Goal: Task Accomplishment & Management: Use online tool/utility

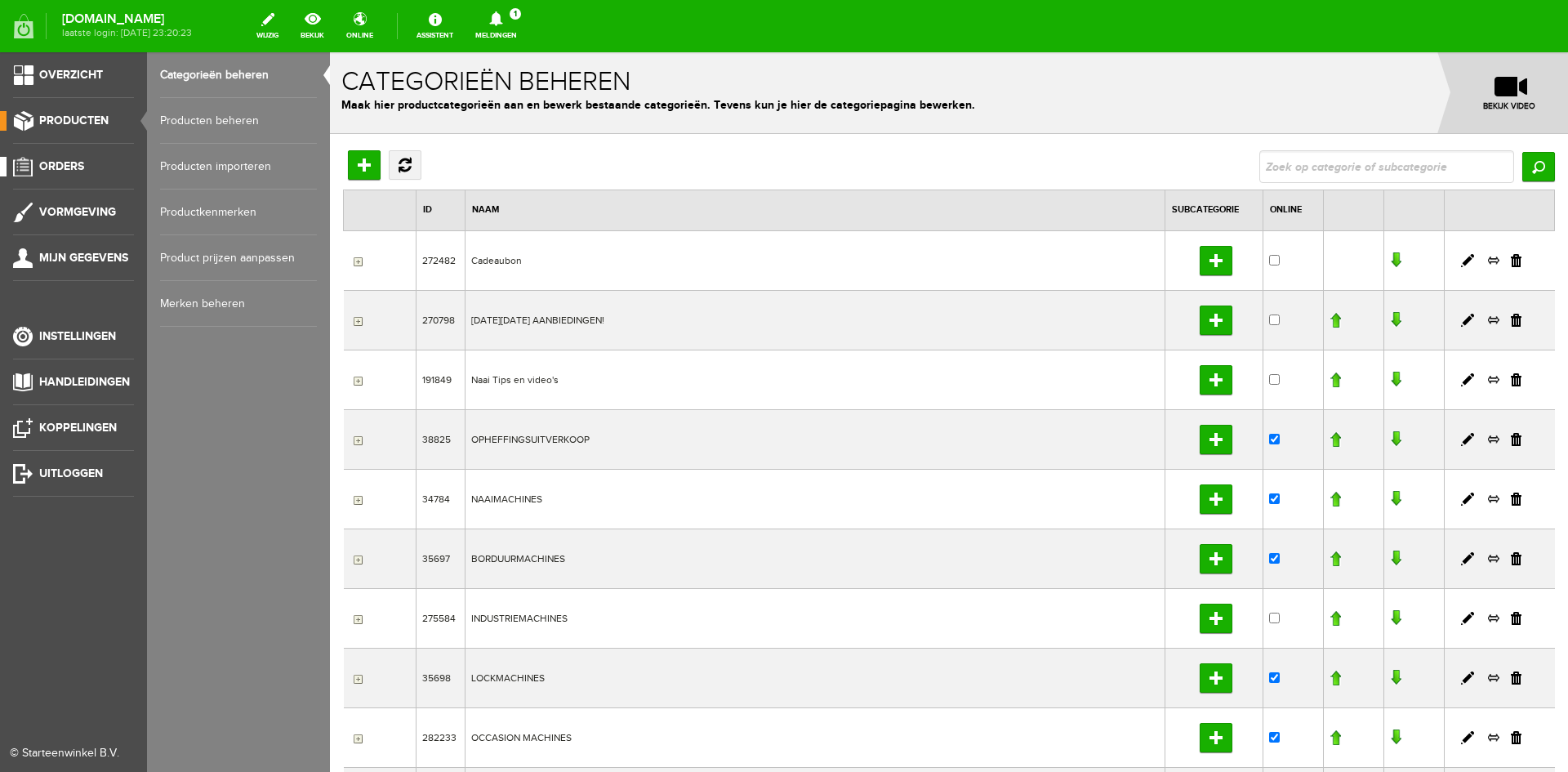
click at [60, 162] on span "Orders" at bounding box center [62, 166] width 45 height 14
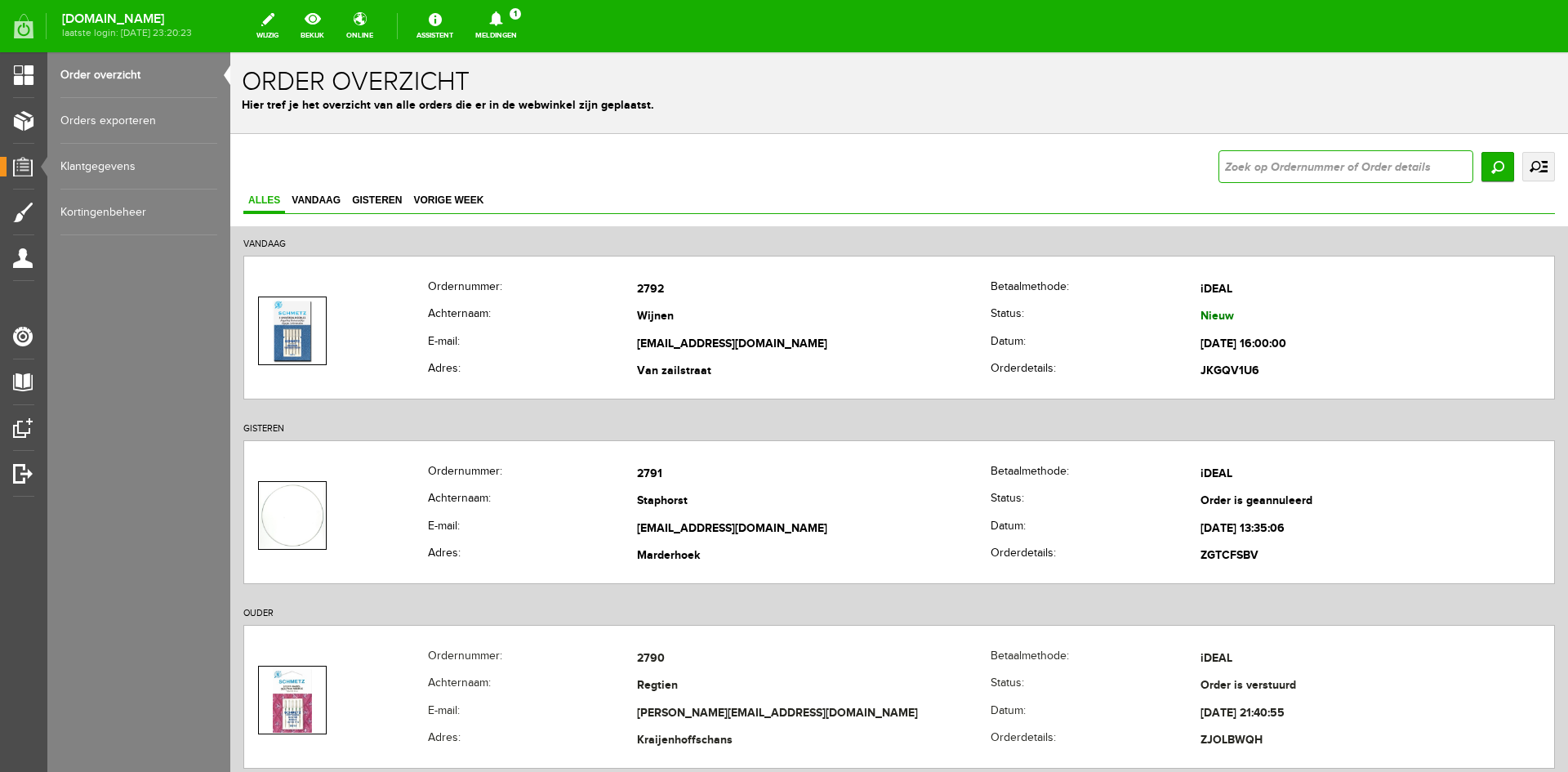
click at [1282, 158] on input "text" at bounding box center [1347, 166] width 255 height 33
type input "2771"
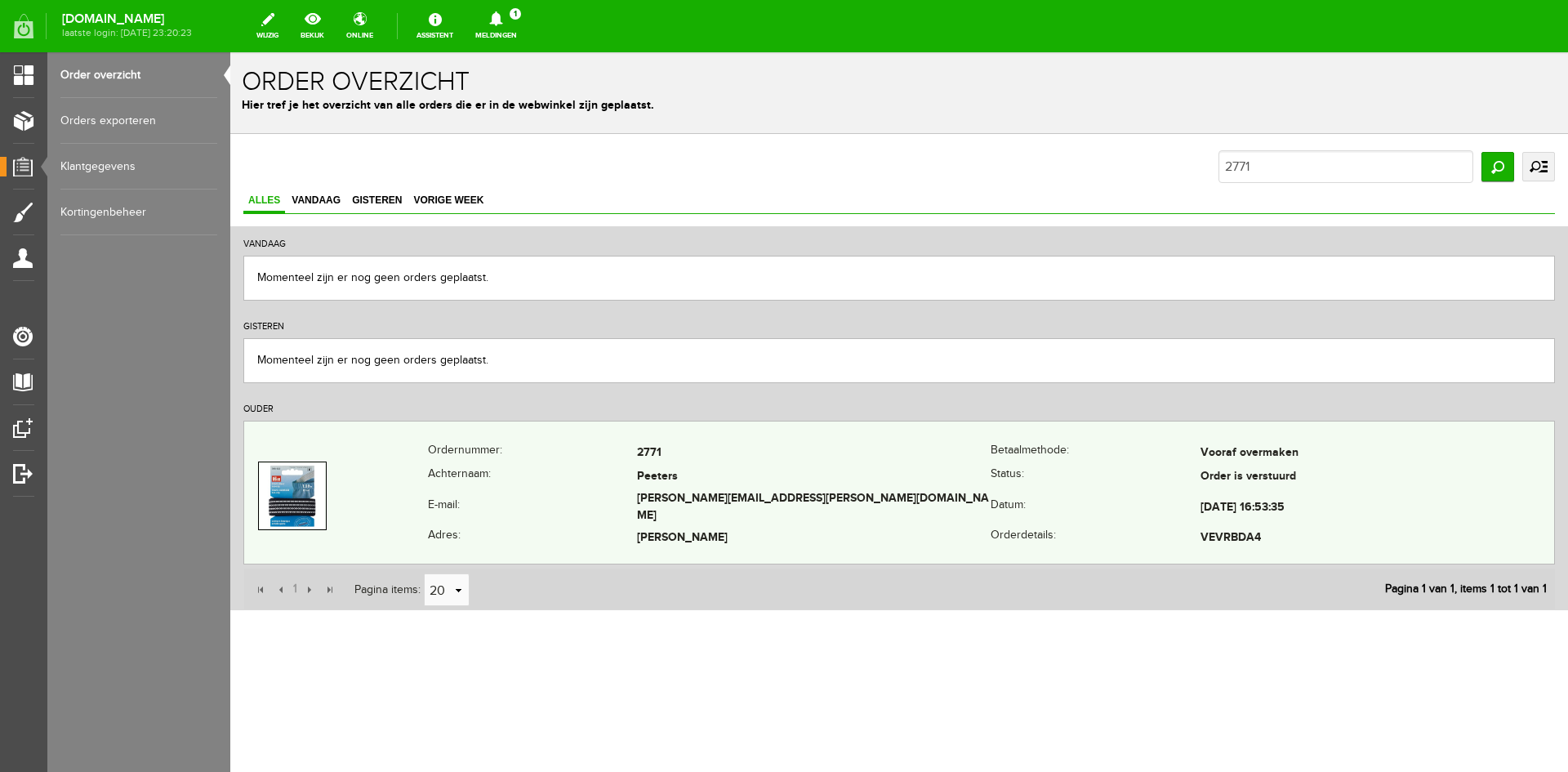
click at [710, 504] on td "[PERSON_NAME][EMAIL_ADDRESS][PERSON_NAME][DOMAIN_NAME]" at bounding box center [814, 508] width 354 height 38
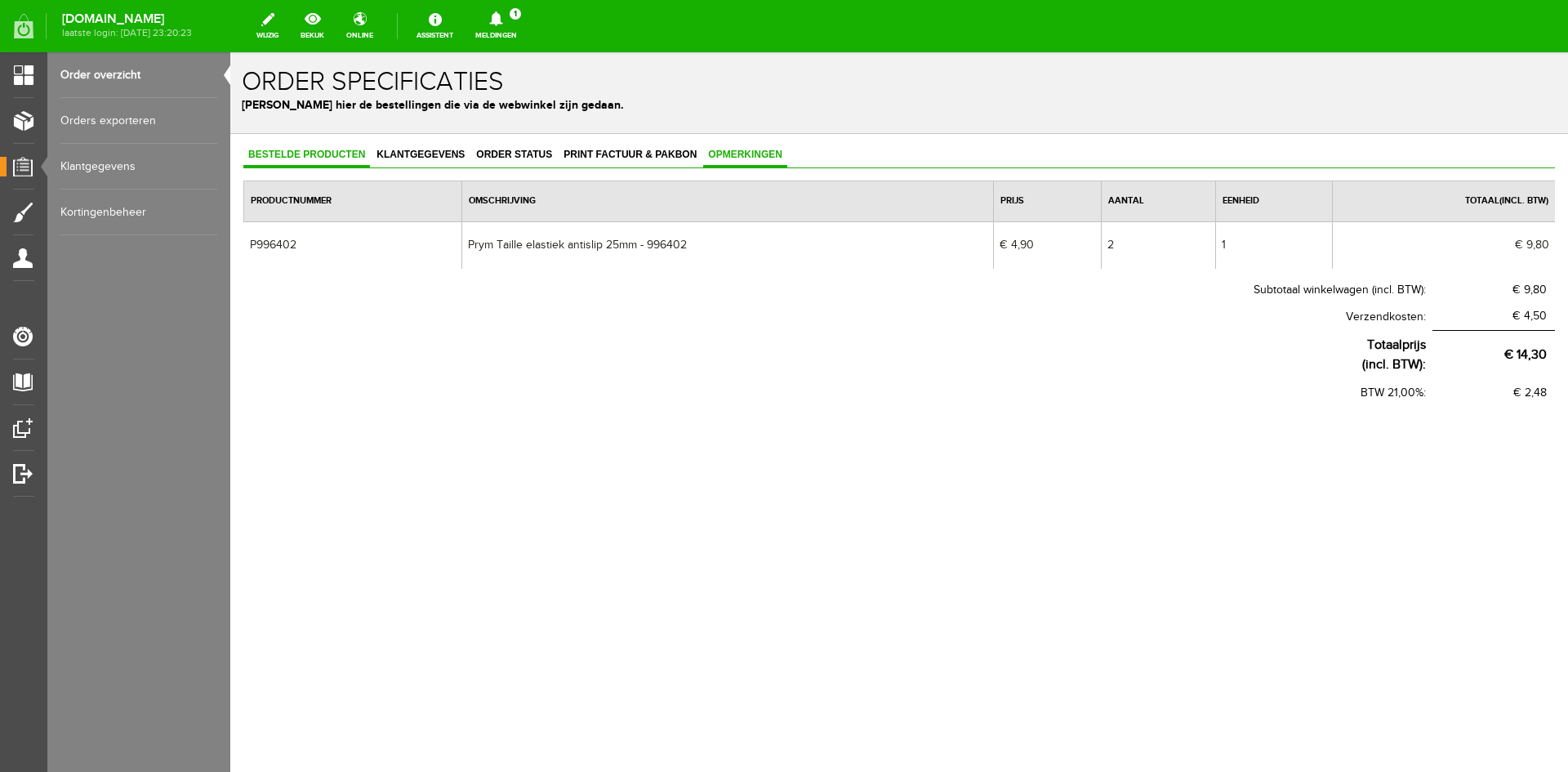
click at [748, 147] on link "Opmerkingen" at bounding box center [745, 155] width 84 height 23
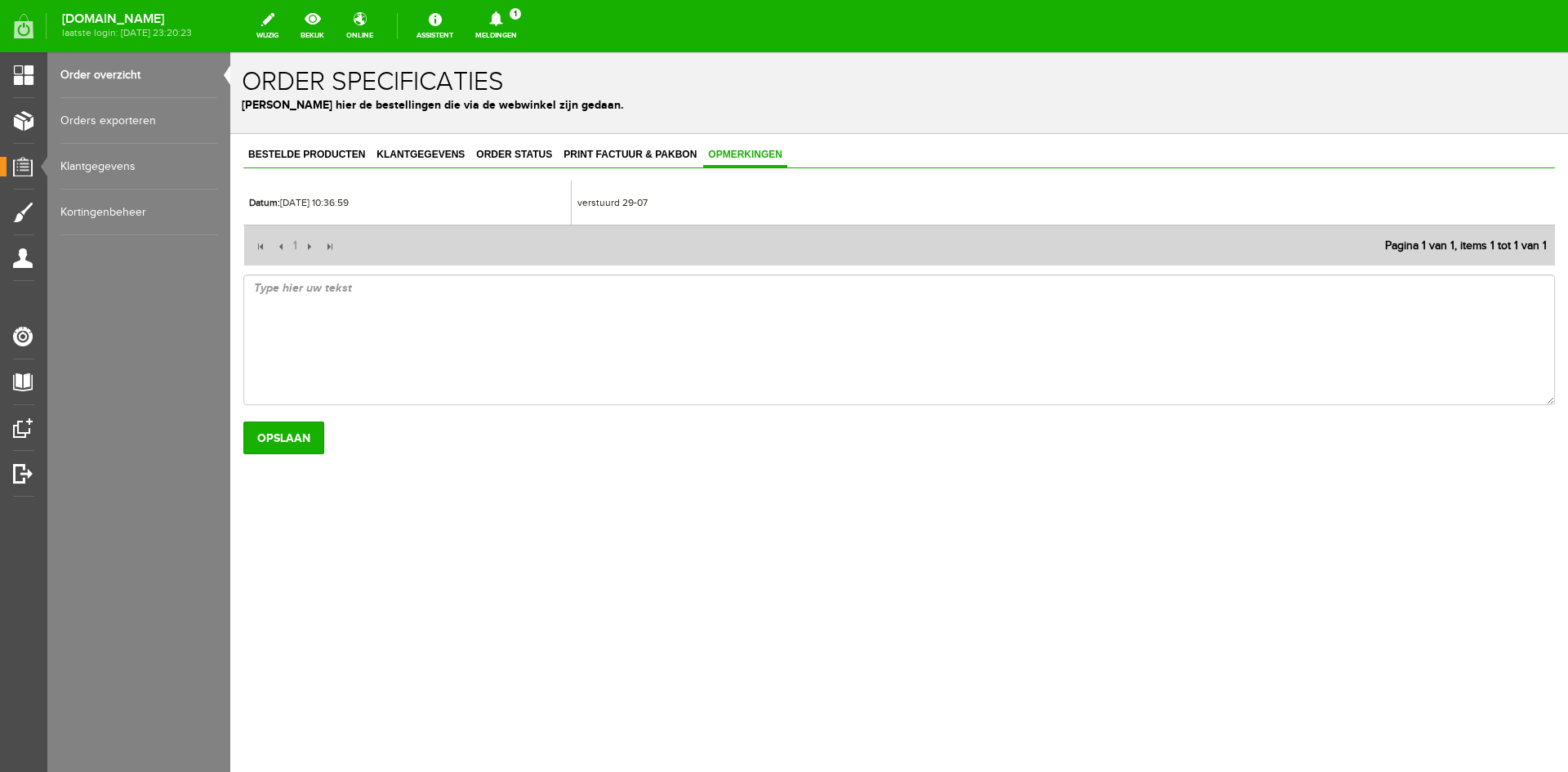
click at [112, 71] on link "Order overzicht" at bounding box center [138, 75] width 157 height 46
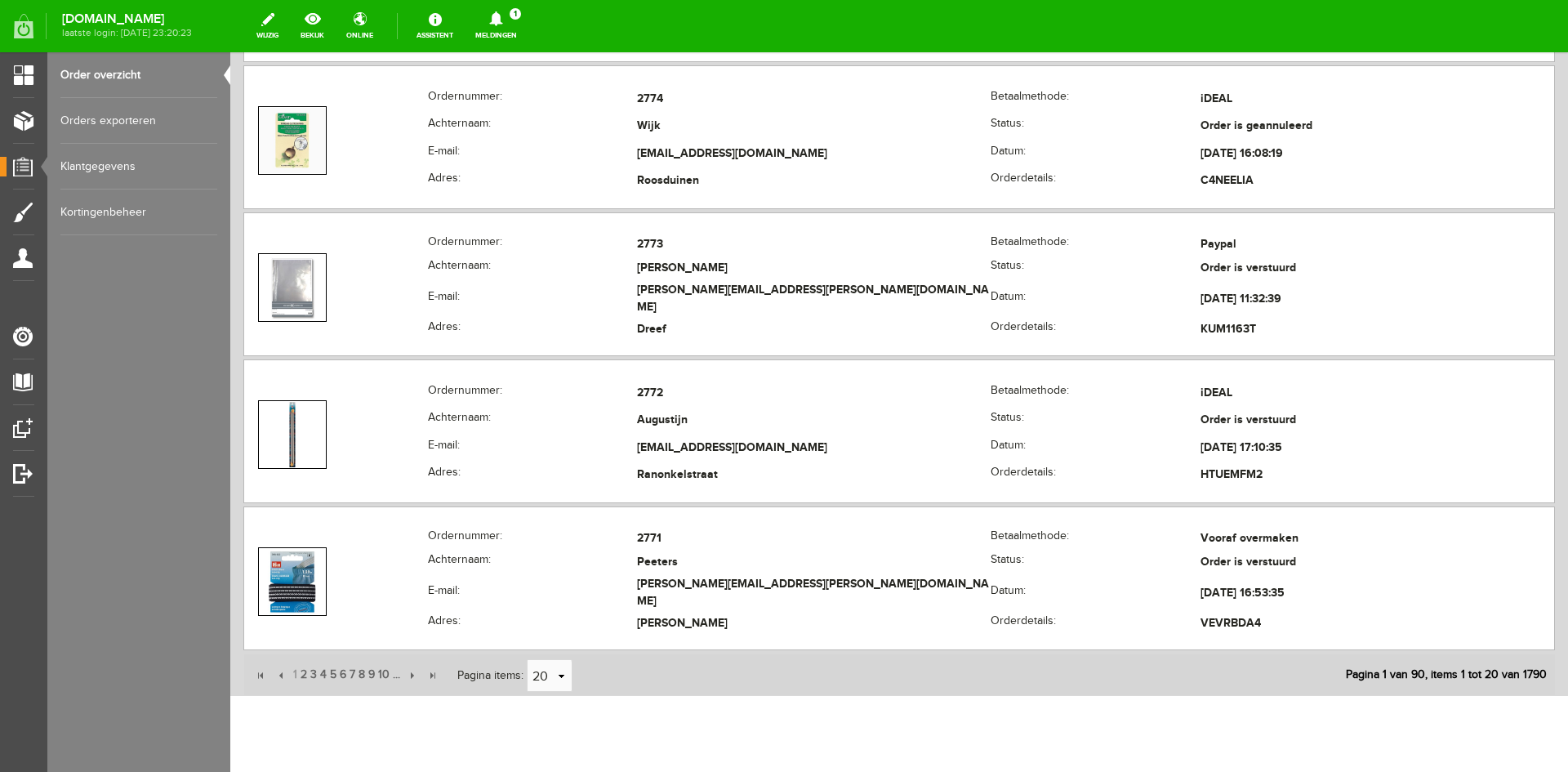
scroll to position [2941, 0]
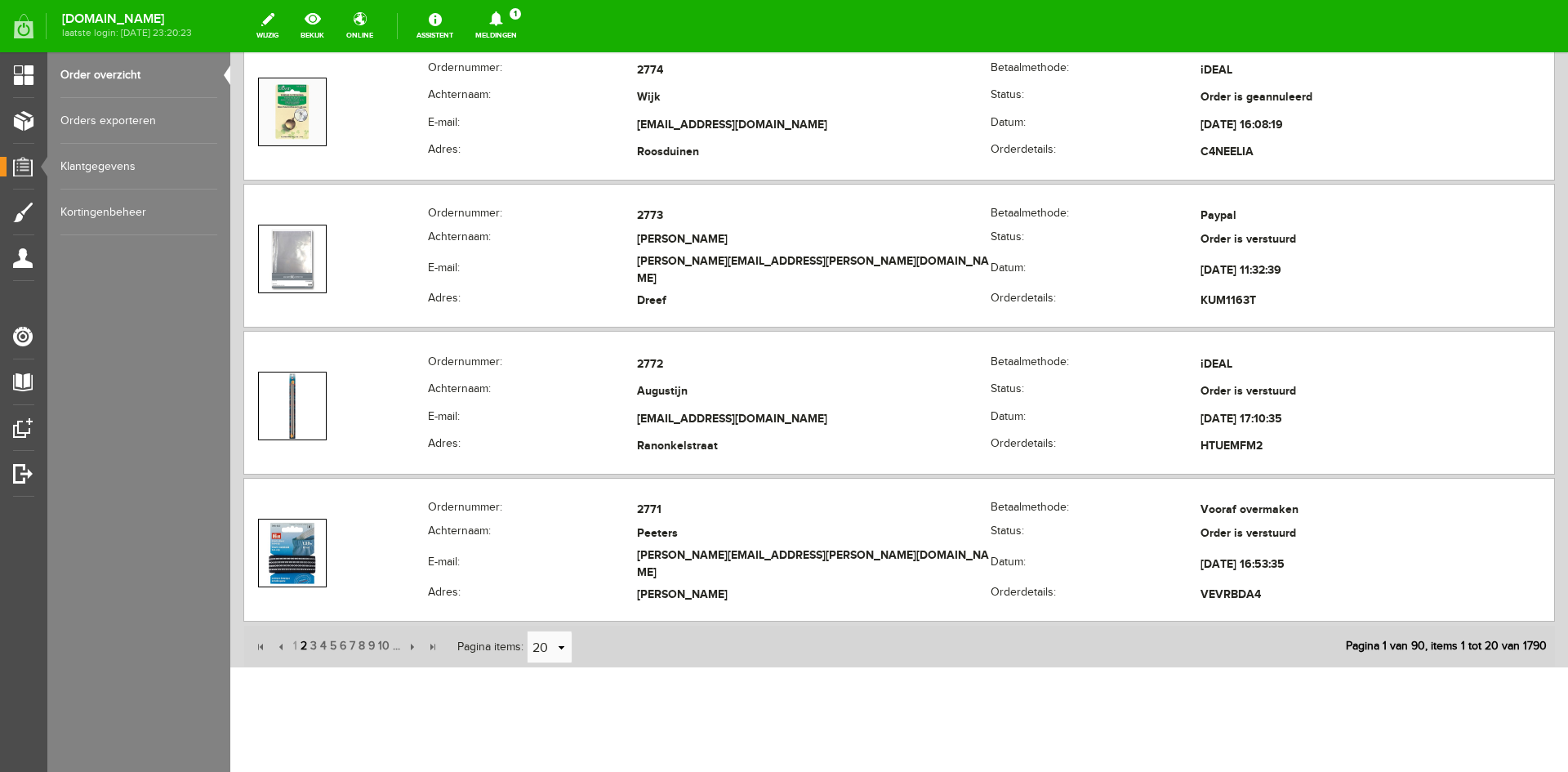
click at [302, 644] on span "2" at bounding box center [304, 646] width 10 height 33
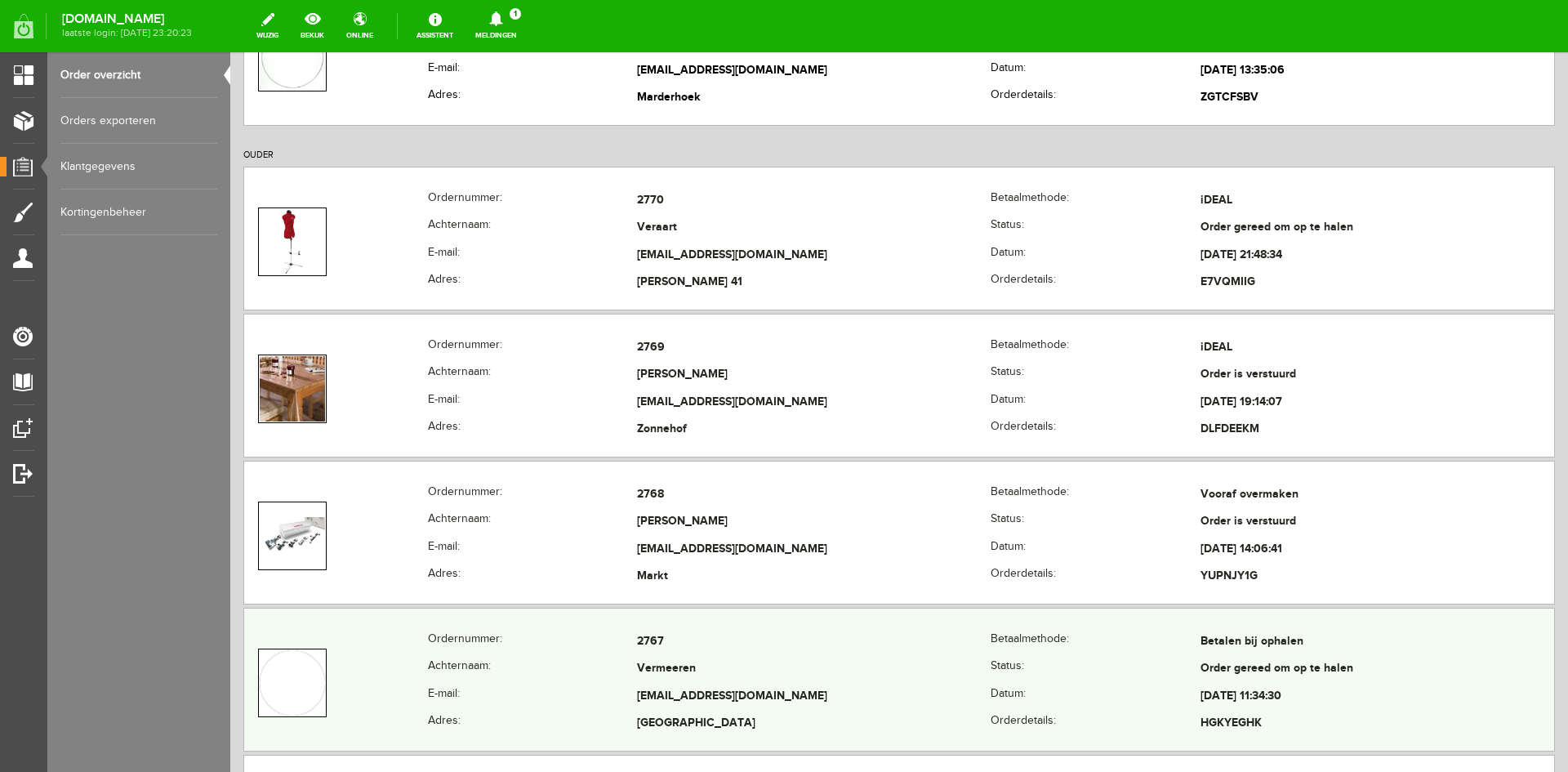
scroll to position [164, 0]
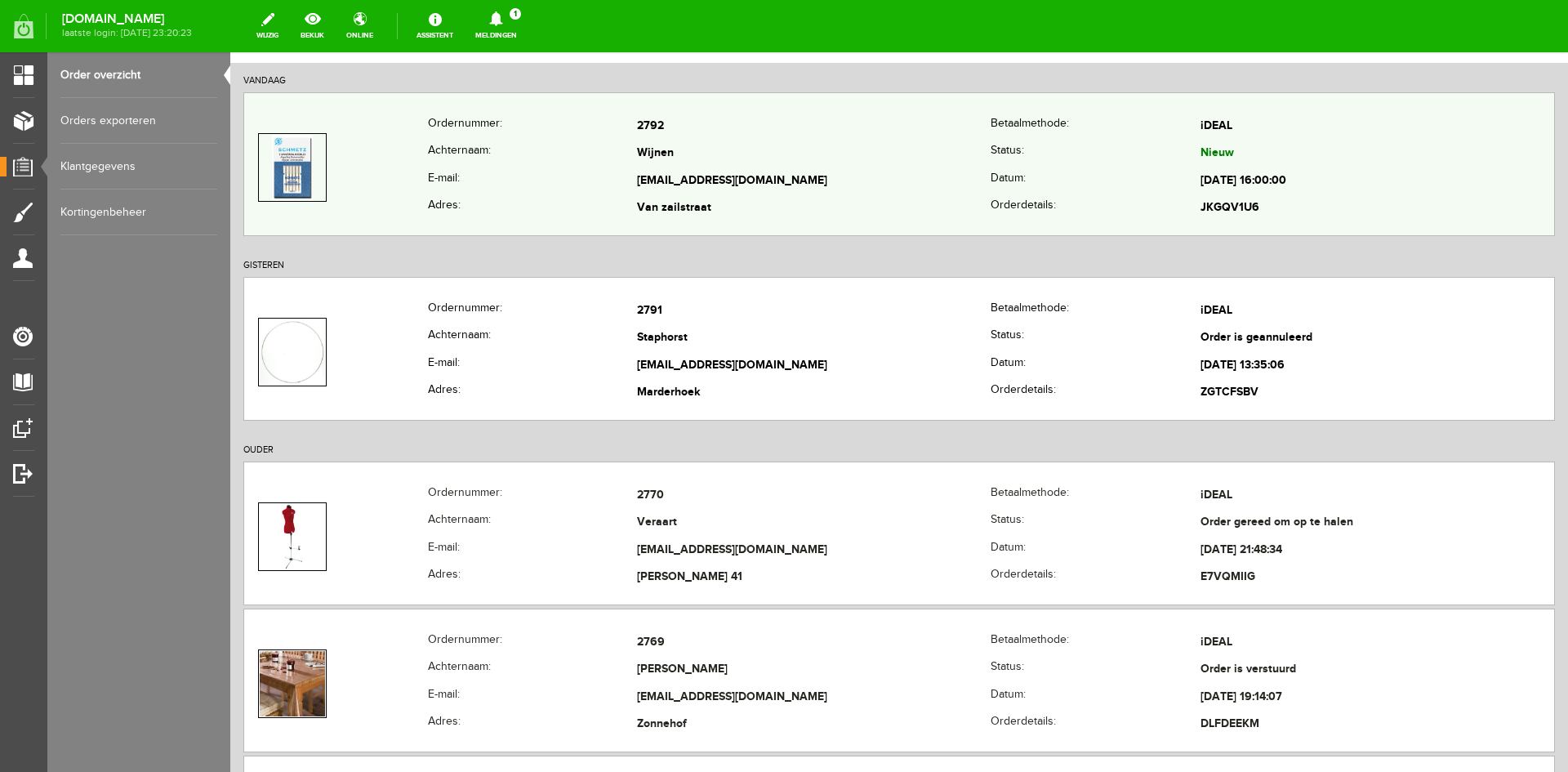
click at [733, 155] on td "Wijnen" at bounding box center [814, 154] width 354 height 28
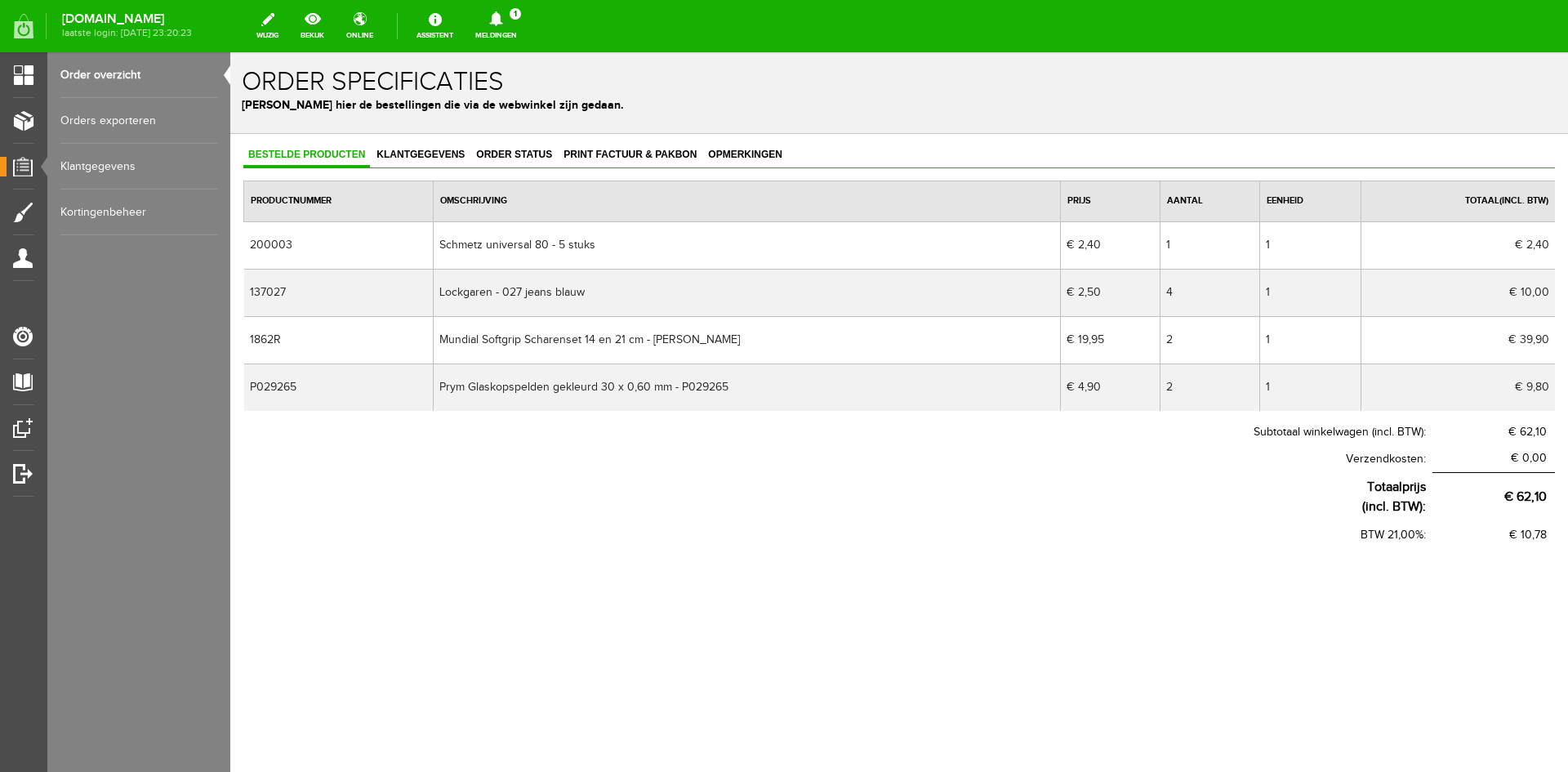
click at [122, 71] on link "Order overzicht" at bounding box center [138, 75] width 157 height 46
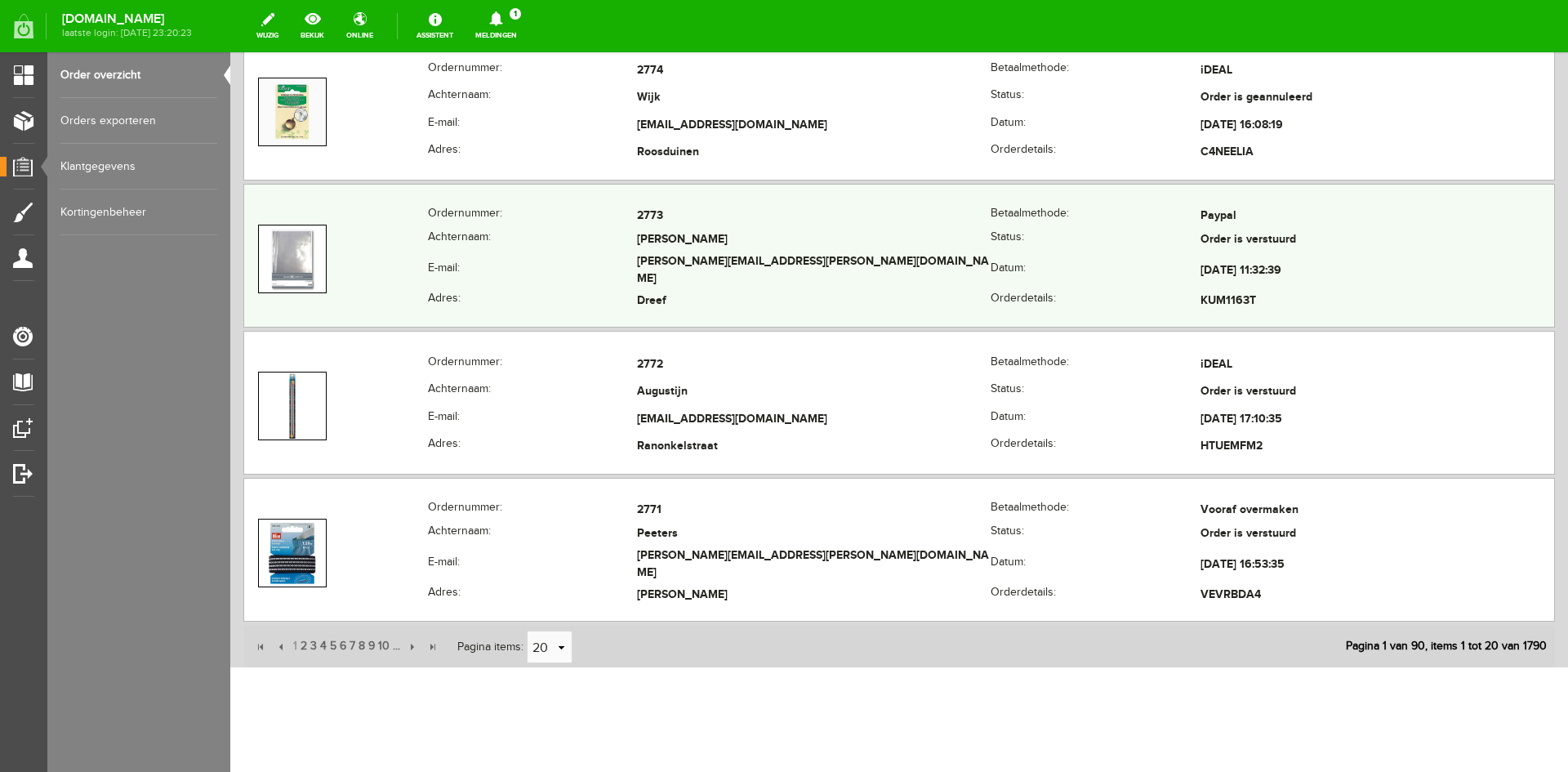
scroll to position [2960, 0]
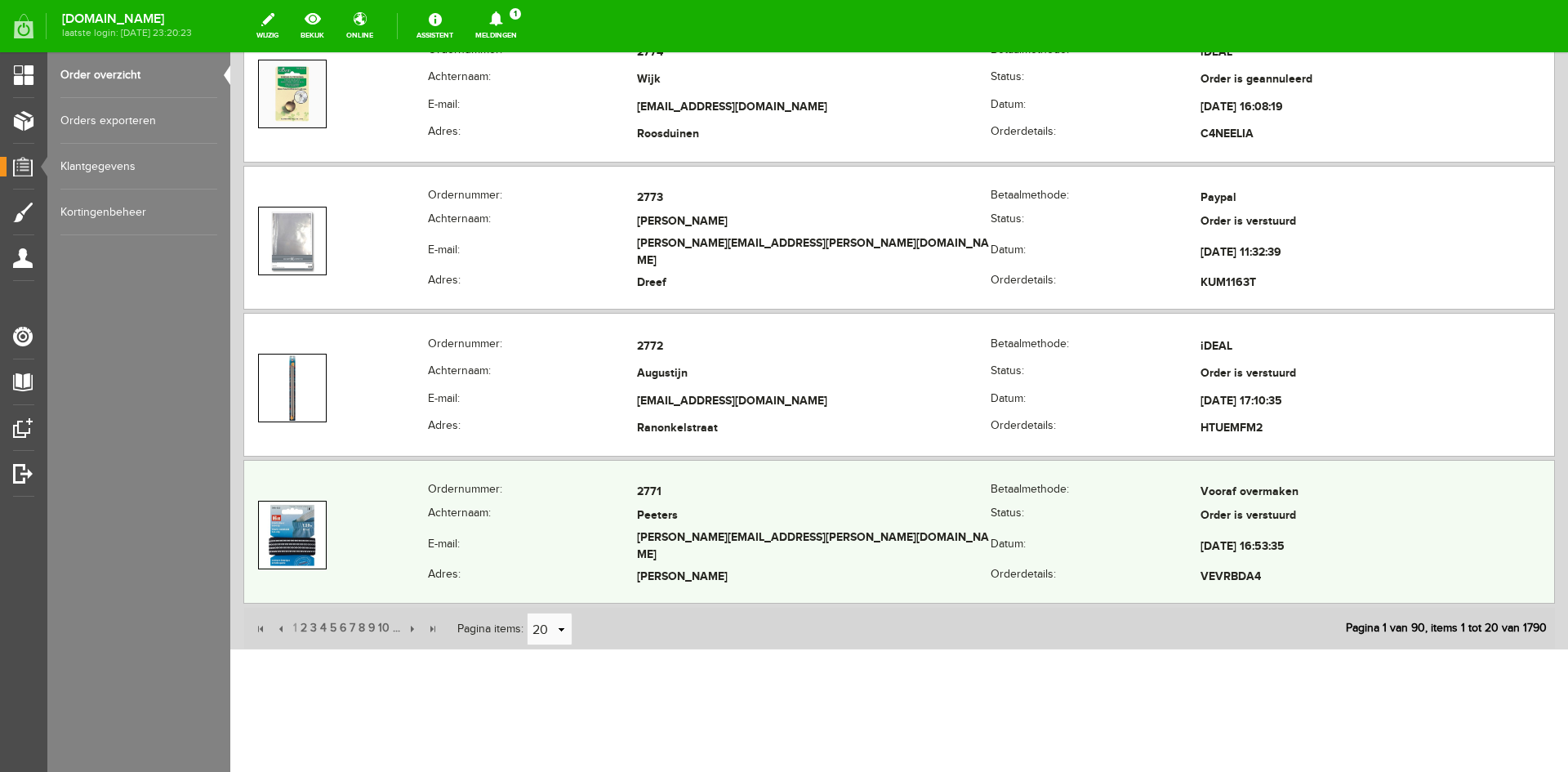
click at [807, 516] on td "Peeters" at bounding box center [814, 517] width 354 height 23
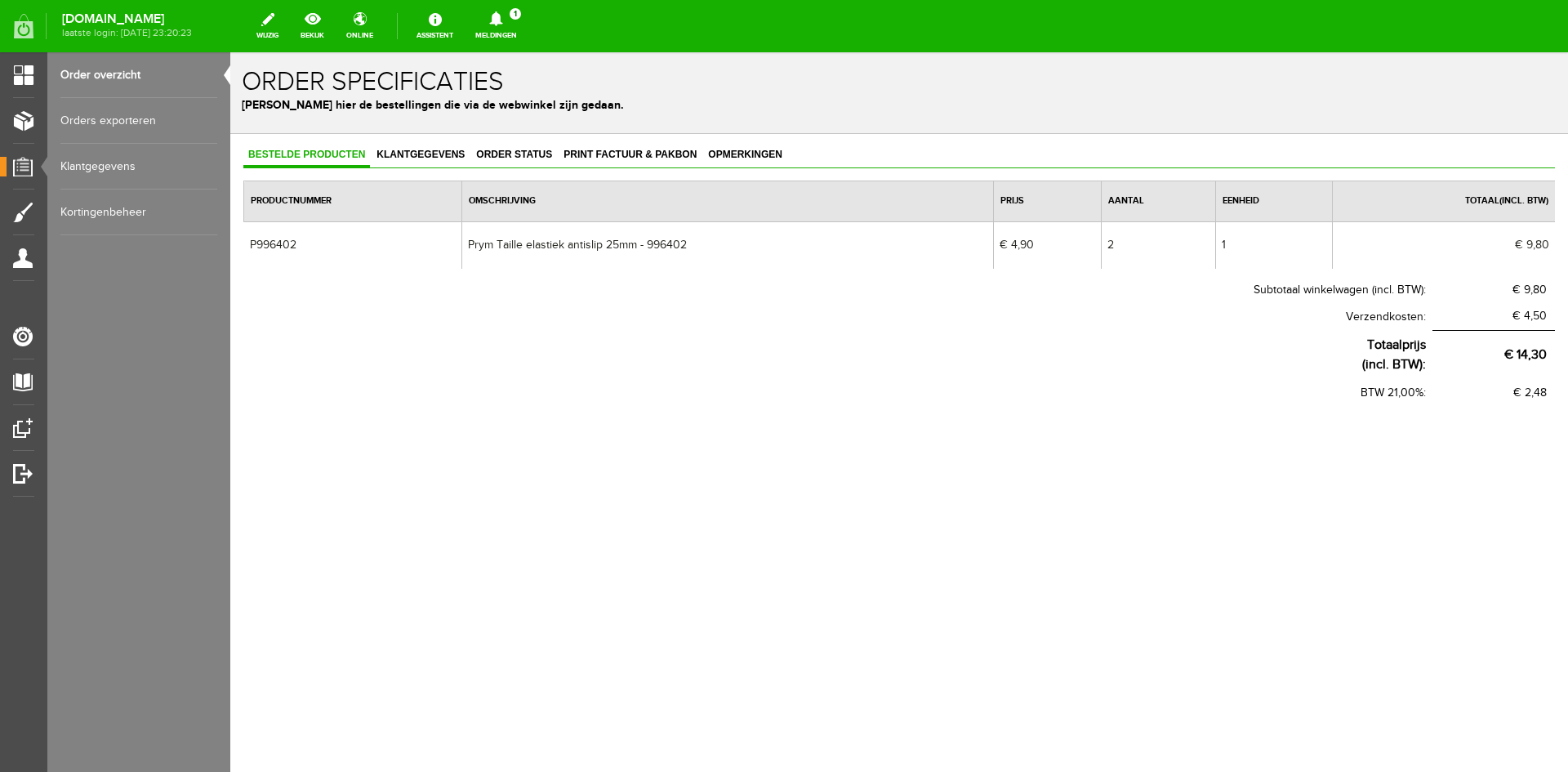
click at [96, 70] on link "Order overzicht" at bounding box center [138, 75] width 157 height 46
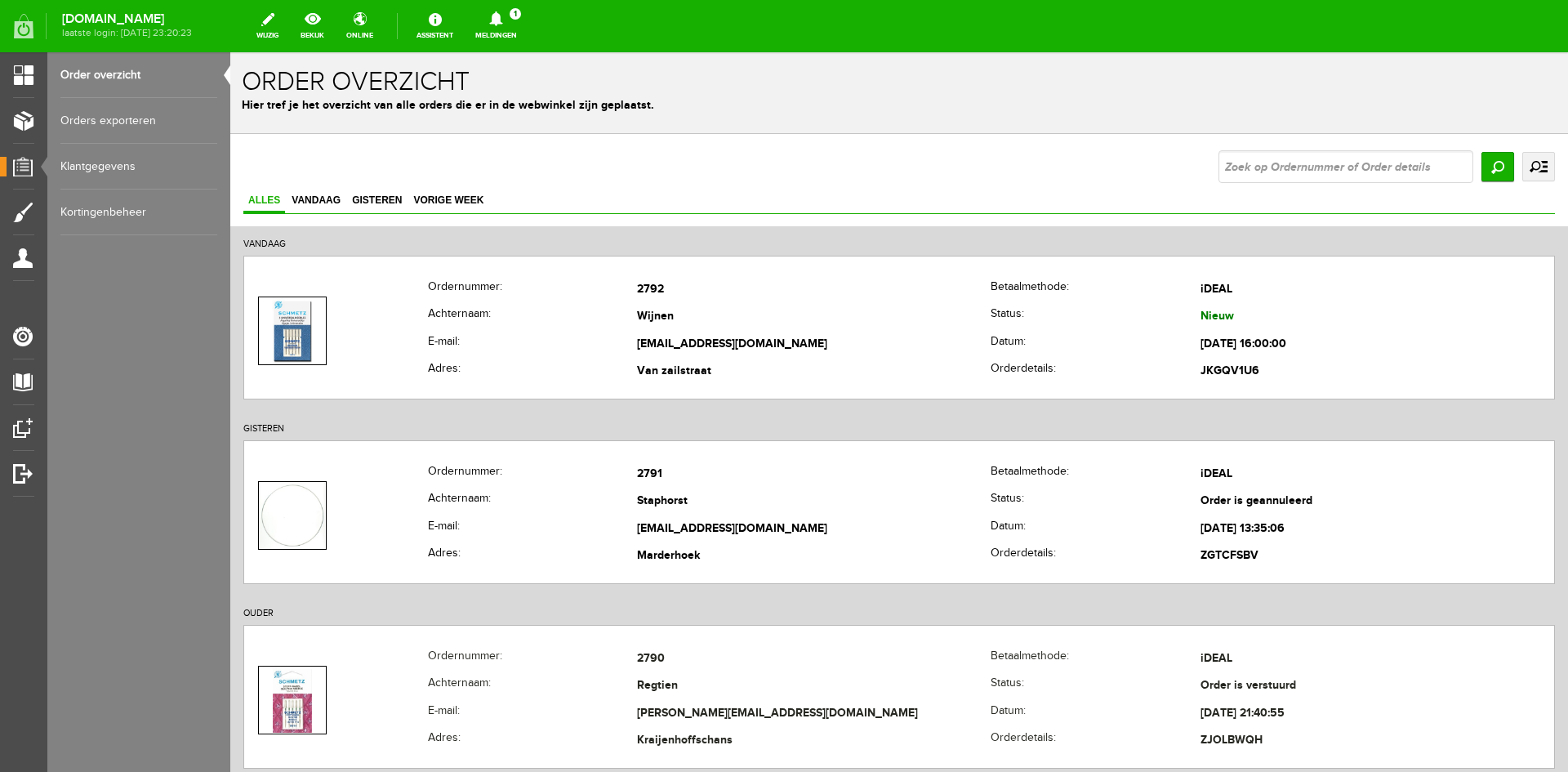
click at [95, 117] on link "Orders exporteren" at bounding box center [138, 121] width 157 height 46
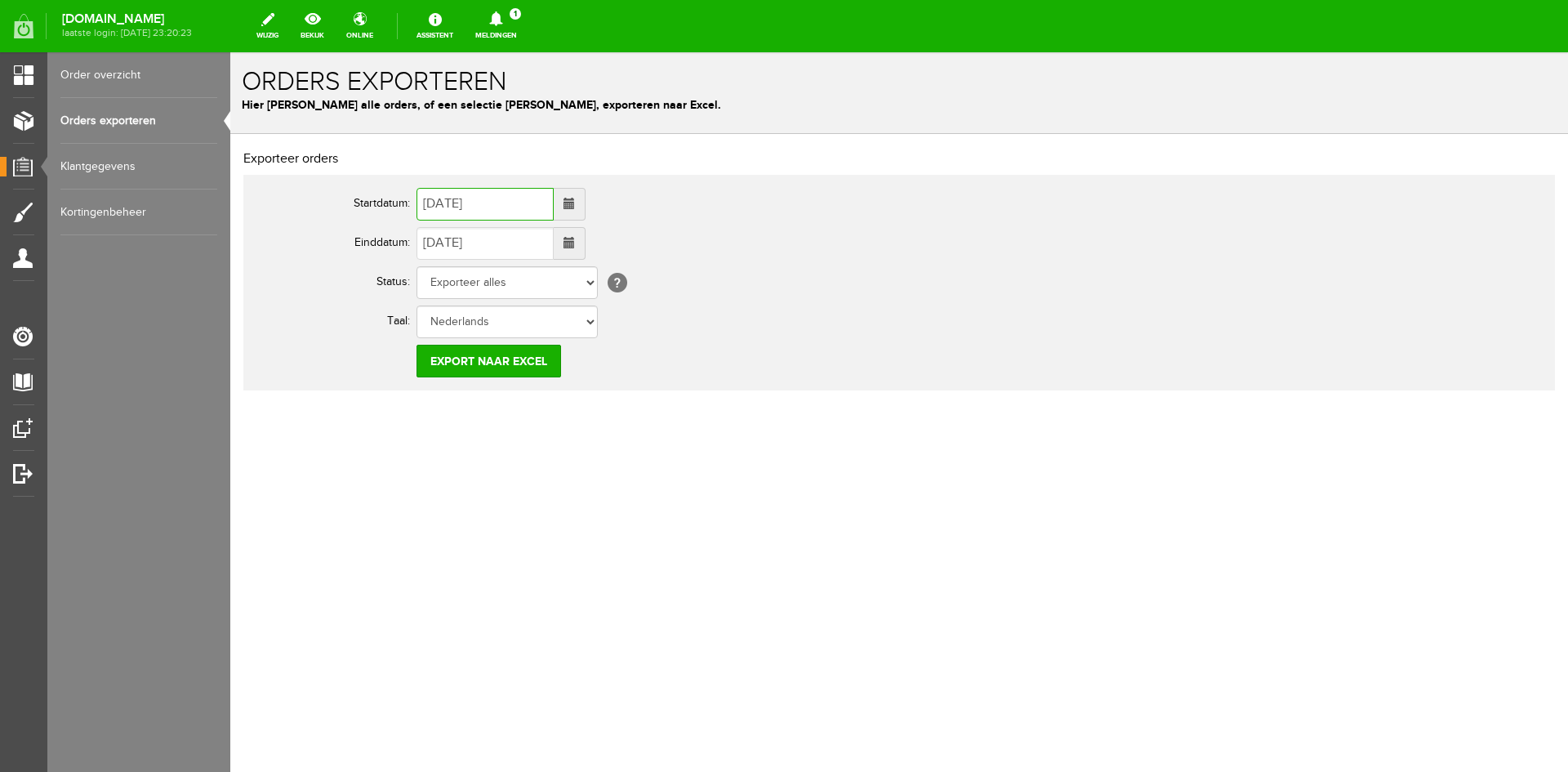
drag, startPoint x: 516, startPoint y: 202, endPoint x: 378, endPoint y: 201, distance: 138.0
click at [378, 201] on tr "Startdatum: [DATE]" at bounding box center [645, 204] width 784 height 39
click at [508, 201] on input "[DATE]" at bounding box center [486, 204] width 138 height 33
drag, startPoint x: 508, startPoint y: 201, endPoint x: 394, endPoint y: 203, distance: 114.0
click at [394, 203] on tr "Startdatum: [DATE]" at bounding box center [645, 204] width 784 height 39
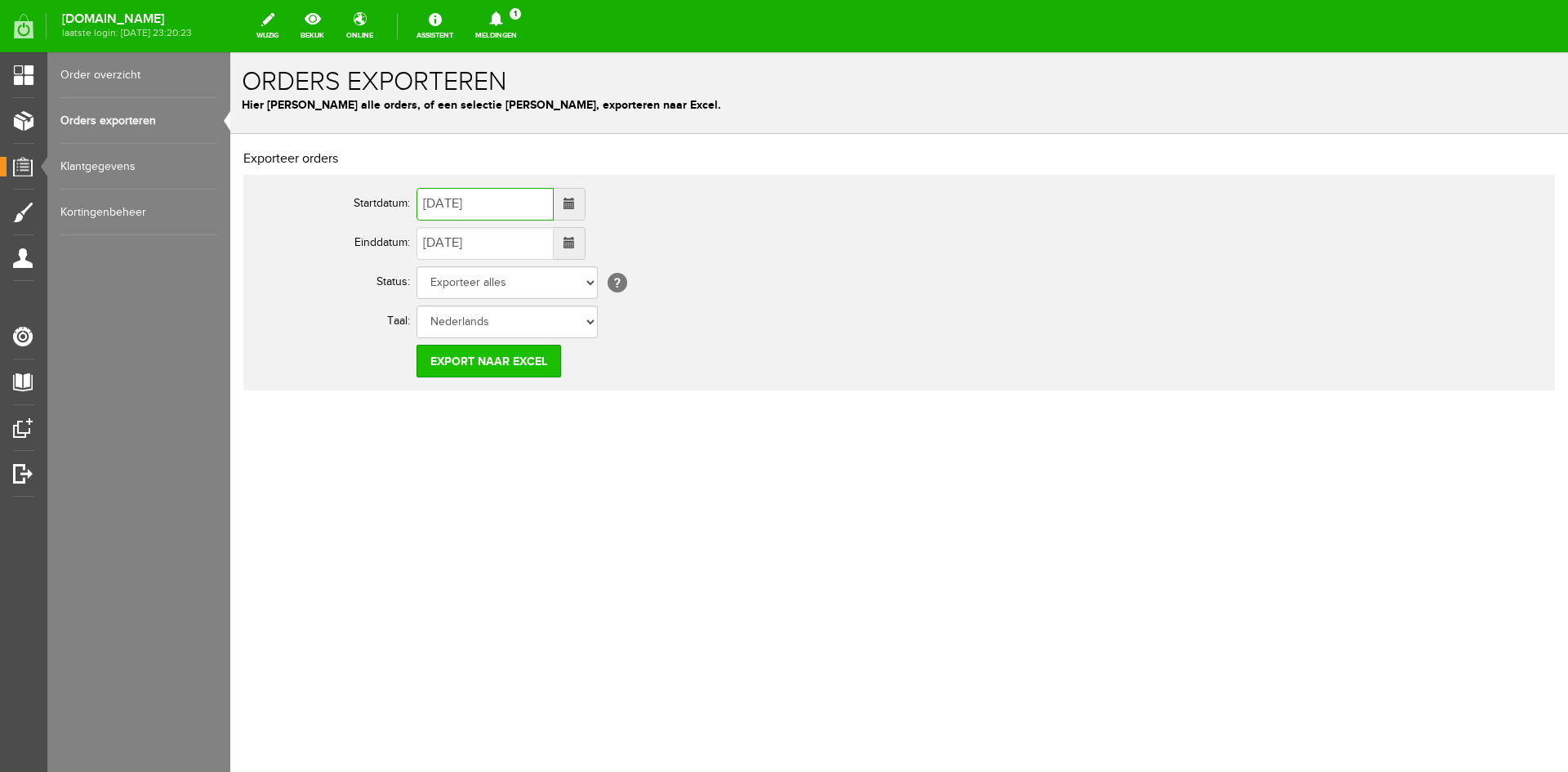
type input "[DATE]"
click at [487, 360] on input "Export naar Excel" at bounding box center [489, 361] width 144 height 33
click at [807, 363] on td "Export naar Excel" at bounding box center [727, 361] width 621 height 39
click at [487, 362] on input "Export naar Excel" at bounding box center [489, 361] width 144 height 33
